Goal: Understand process/instructions: Learn about a topic

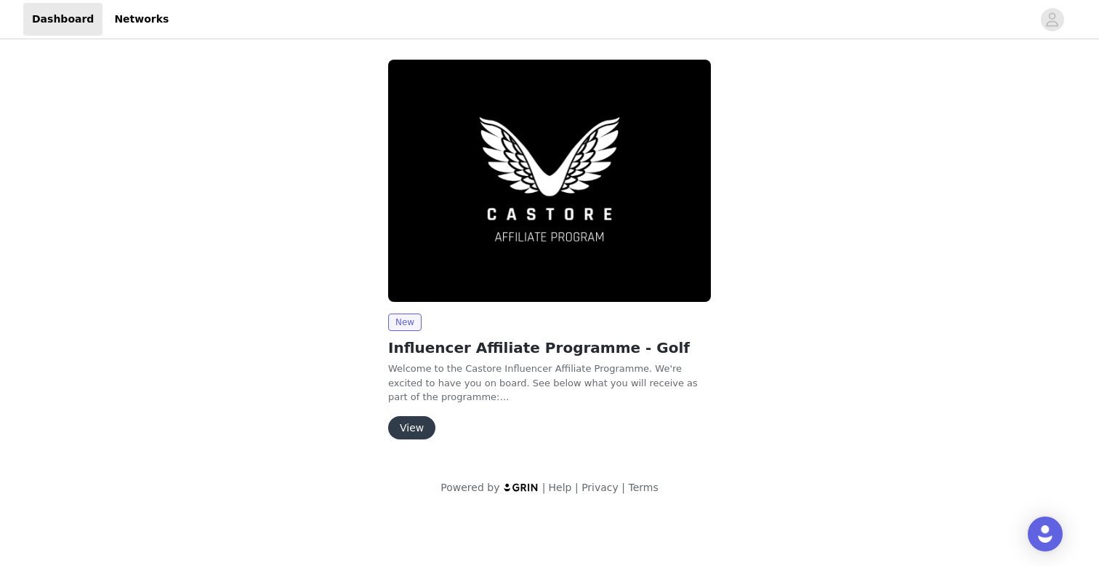
click at [402, 424] on button "View" at bounding box center [411, 427] width 47 height 23
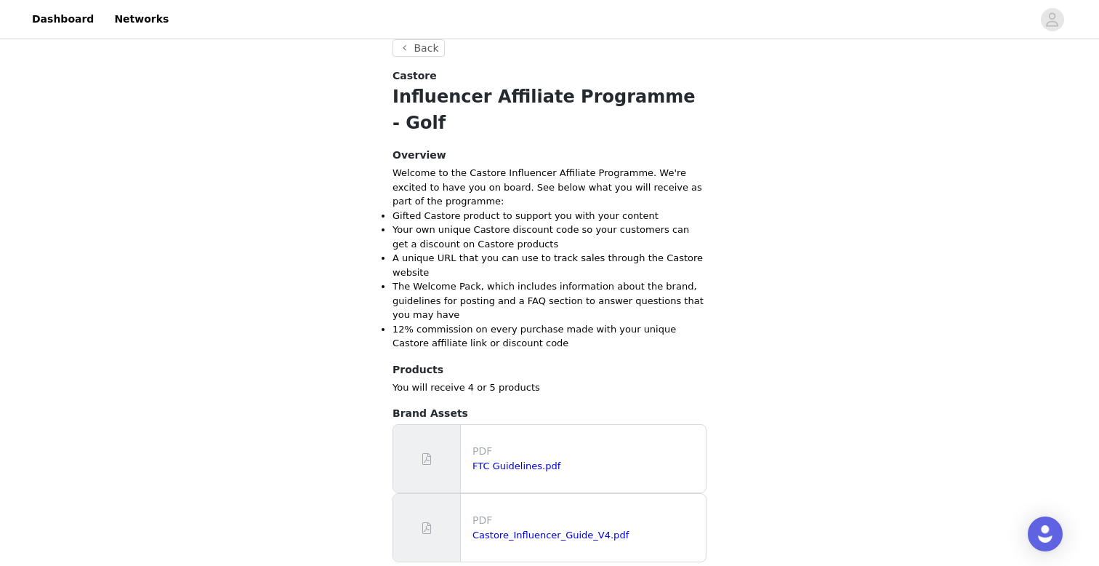
scroll to position [369, 0]
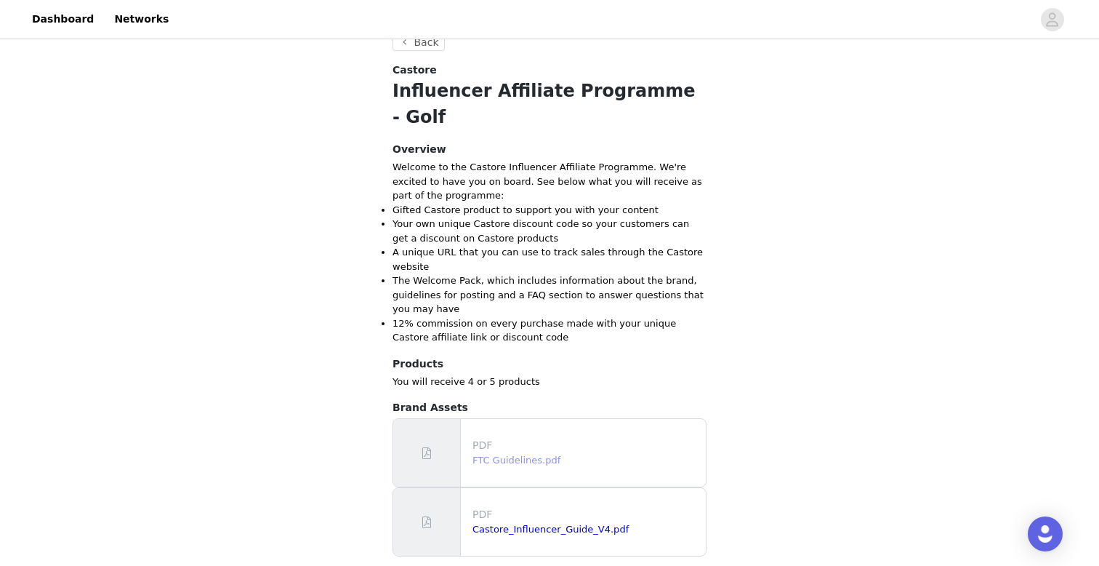
click at [503, 454] on link "FTC Guidelines.pdf" at bounding box center [517, 459] width 88 height 11
click at [509, 523] on link "Castore_Influencer_Guide_V4.pdf" at bounding box center [551, 528] width 156 height 11
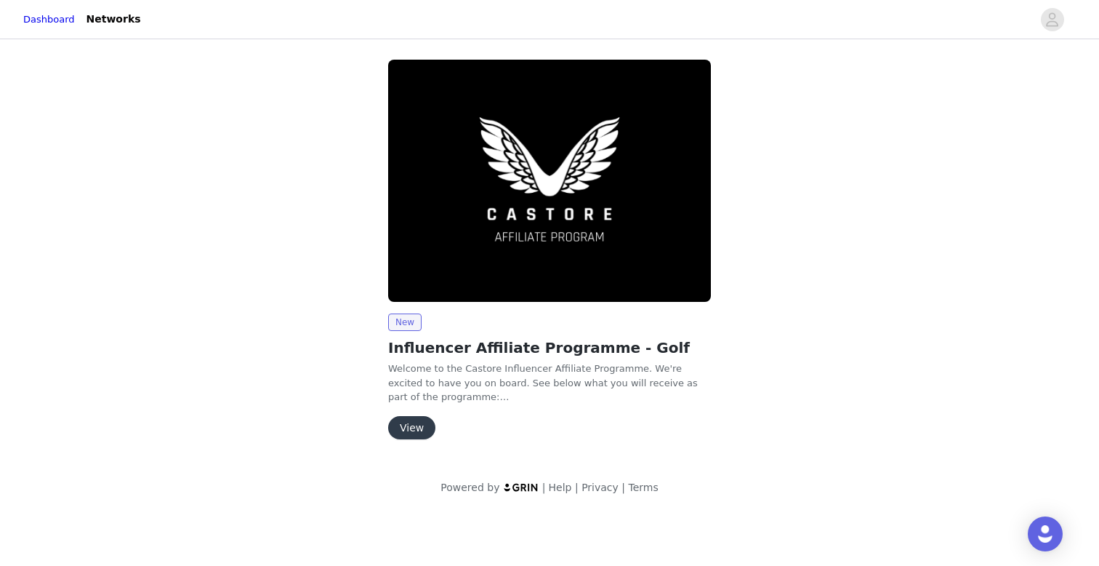
click at [425, 423] on button "View" at bounding box center [411, 427] width 47 height 23
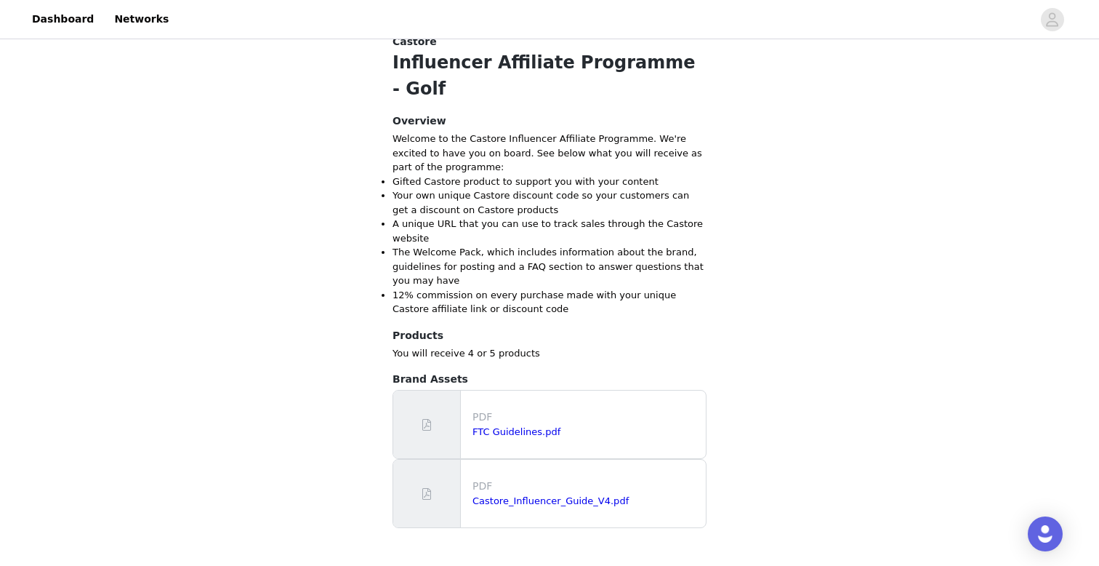
scroll to position [433, 0]
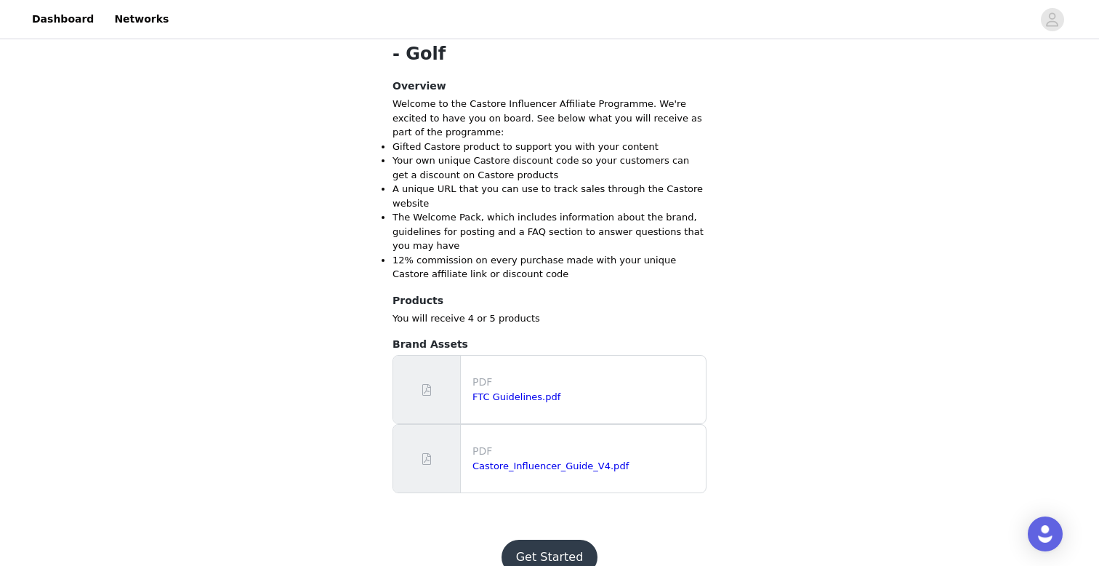
click at [545, 539] on button "Get Started" at bounding box center [550, 556] width 97 height 35
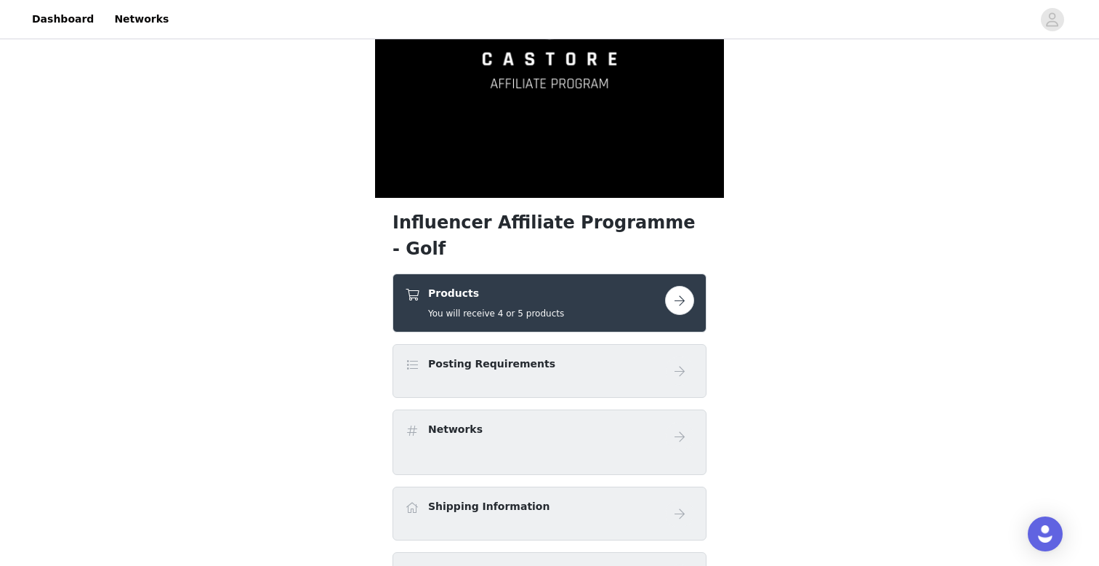
scroll to position [194, 0]
click at [681, 285] on button "button" at bounding box center [679, 299] width 29 height 29
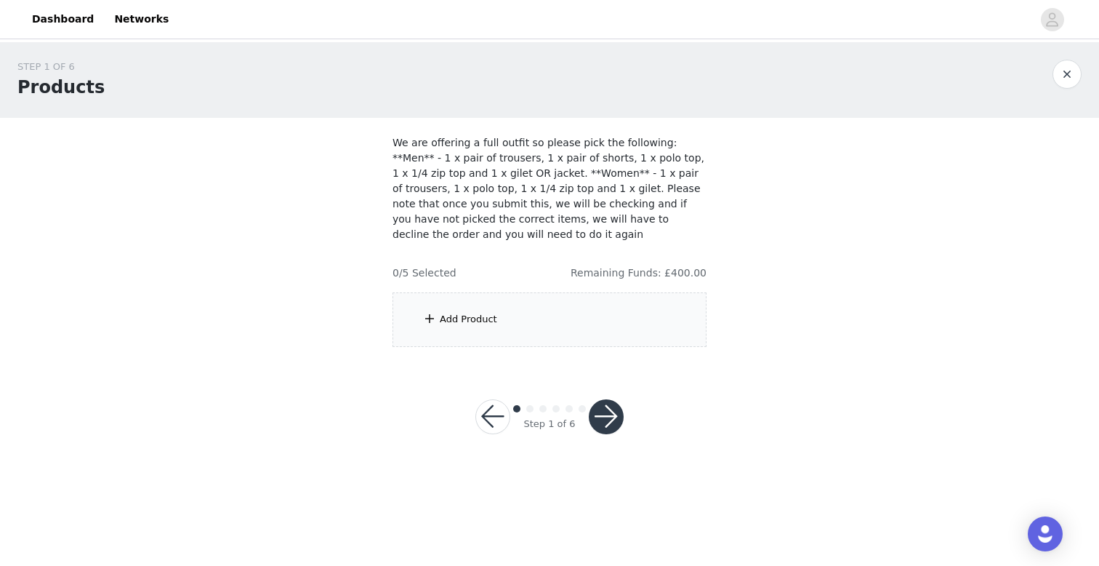
click at [227, 274] on div "STEP 1 OF 6 Products We are offering a full outfit so please pick the following…" at bounding box center [549, 203] width 1099 height 322
